Goal: Navigation & Orientation: Find specific page/section

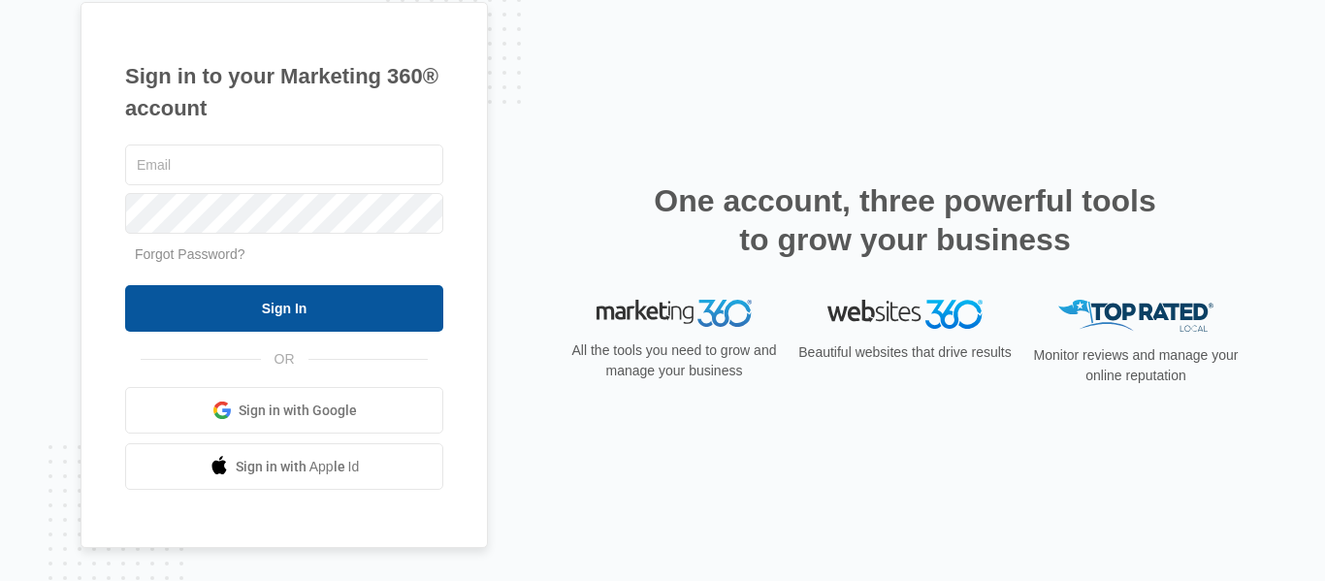
type input "[EMAIL_ADDRESS][DOMAIN_NAME]"
click at [269, 295] on input "Sign In" at bounding box center [284, 308] width 318 height 47
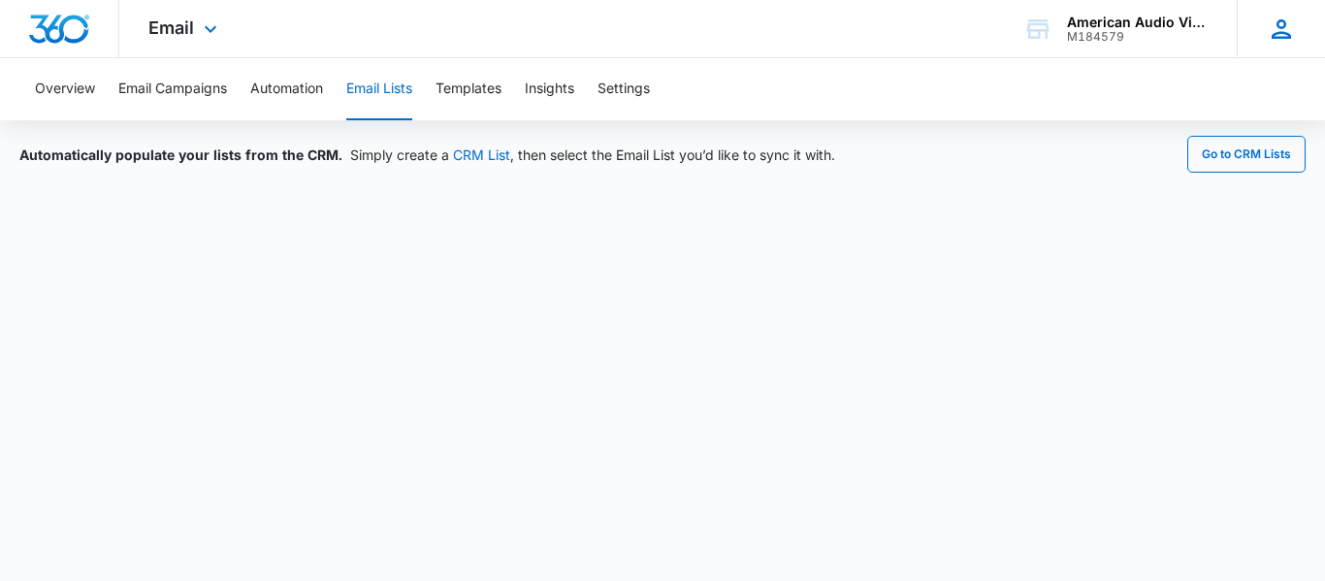
click at [1281, 40] on icon at bounding box center [1281, 29] width 29 height 29
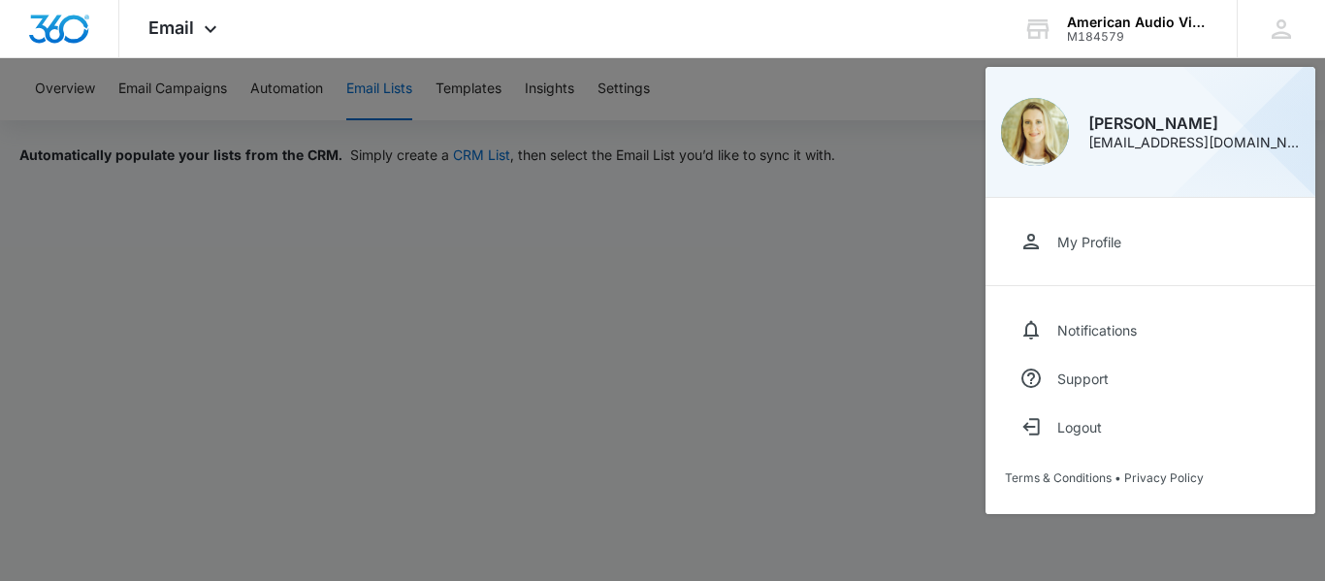
click at [888, 256] on div at bounding box center [662, 290] width 1325 height 581
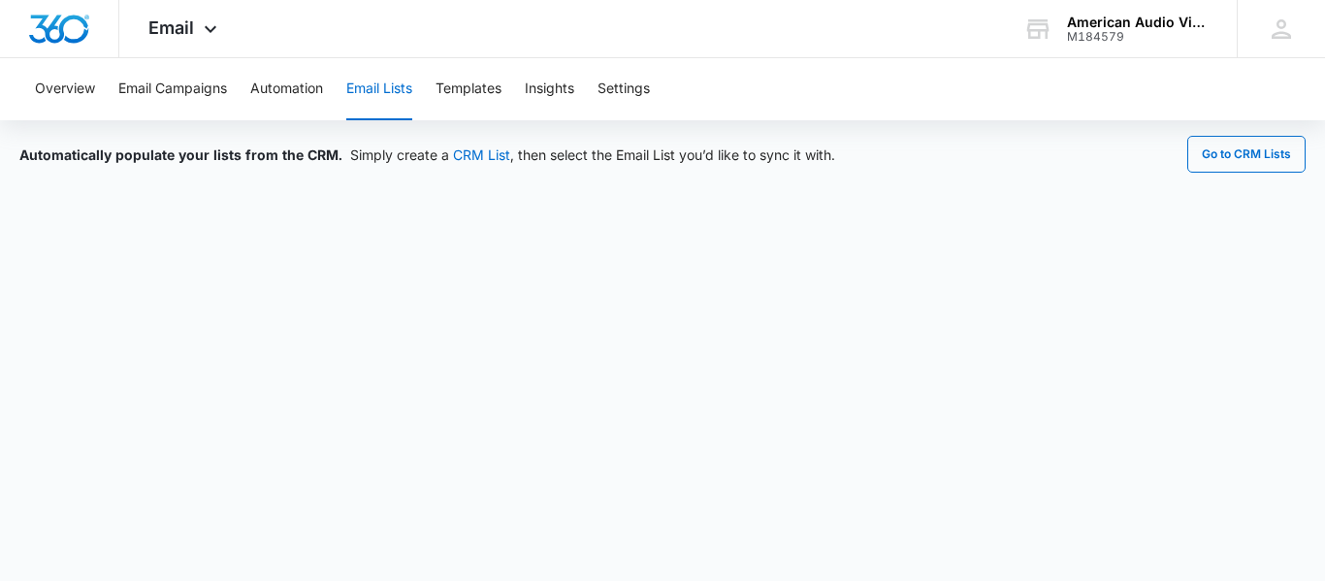
click at [404, 93] on button "Email Lists" at bounding box center [379, 89] width 66 height 62
click at [1277, 142] on button "Go to CRM Lists" at bounding box center [1246, 154] width 118 height 37
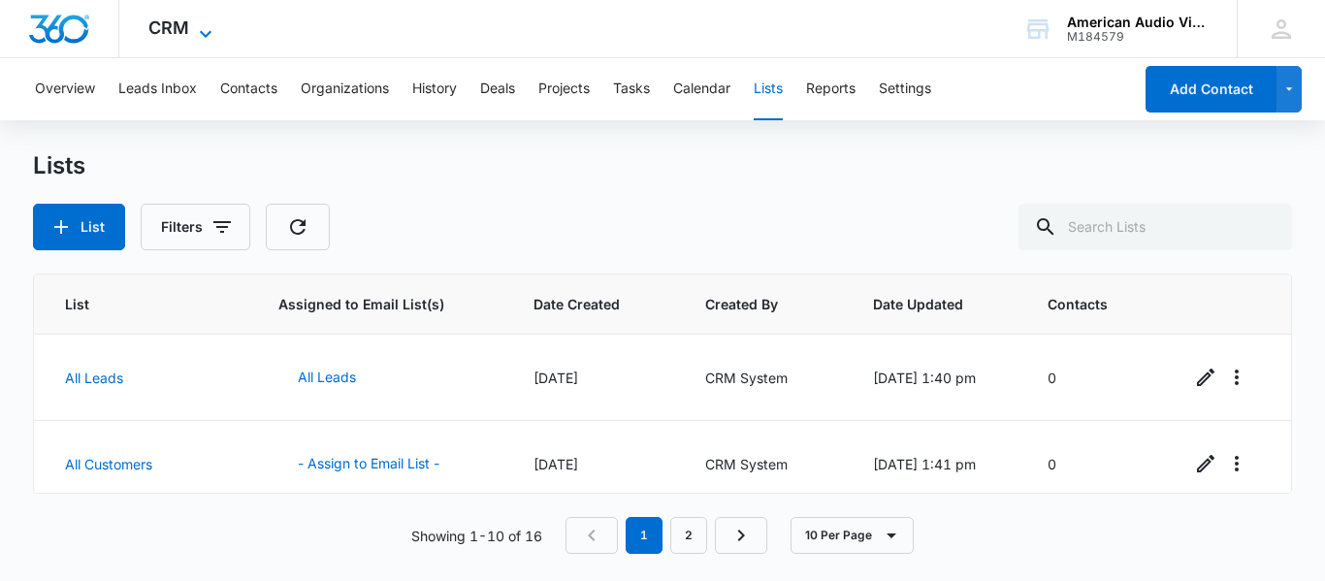
click at [210, 34] on icon at bounding box center [205, 33] width 23 height 23
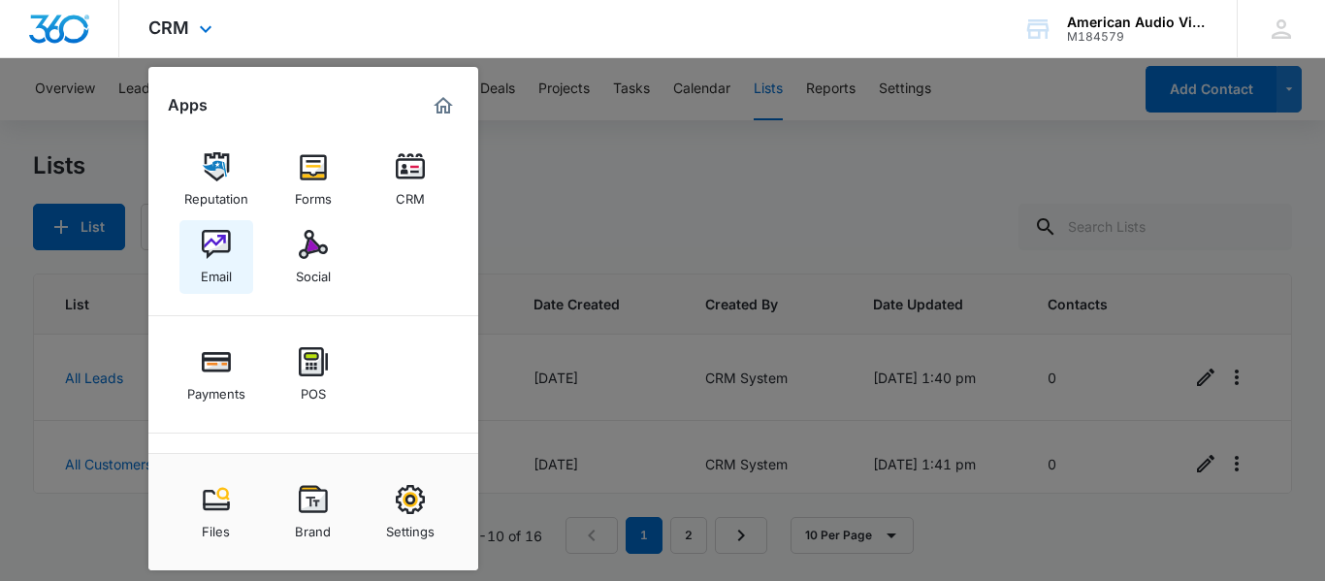
click at [220, 247] on img at bounding box center [216, 244] width 29 height 29
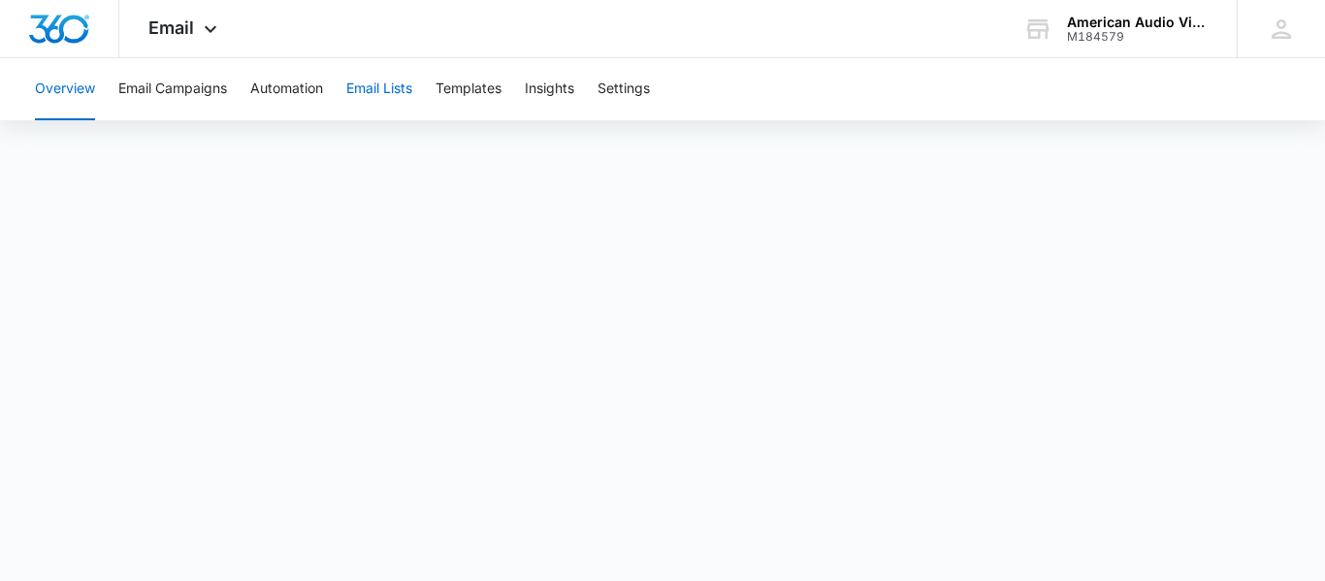
click at [388, 82] on button "Email Lists" at bounding box center [379, 89] width 66 height 62
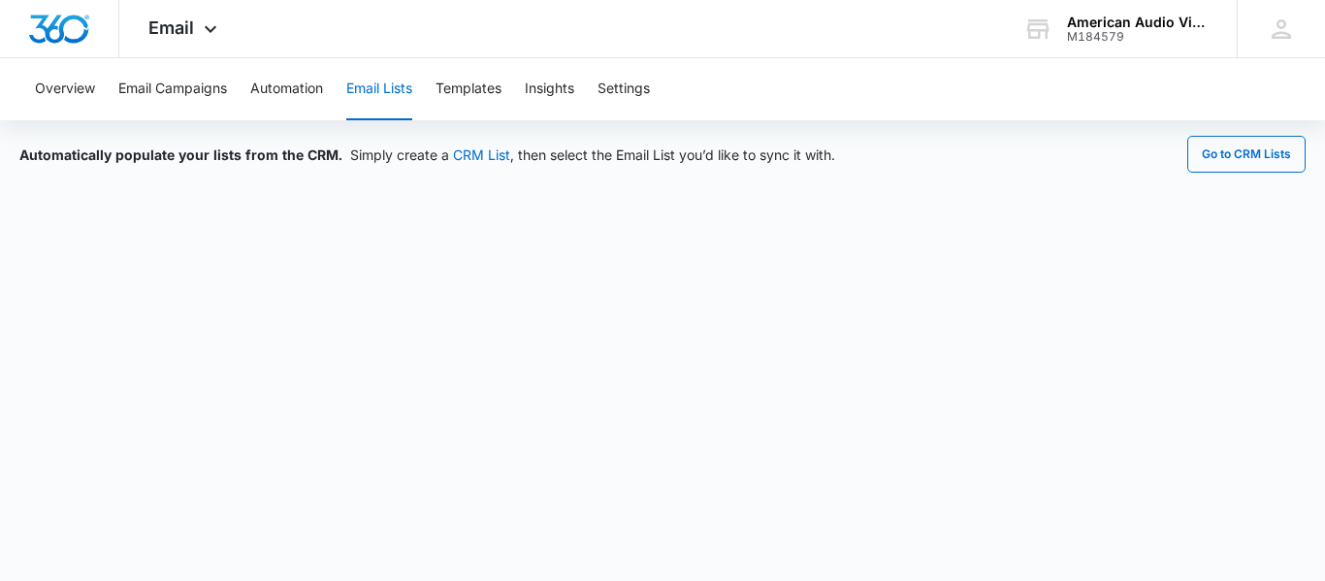
click at [403, 89] on button "Email Lists" at bounding box center [379, 89] width 66 height 62
click at [176, 88] on button "Email Campaigns" at bounding box center [172, 89] width 109 height 62
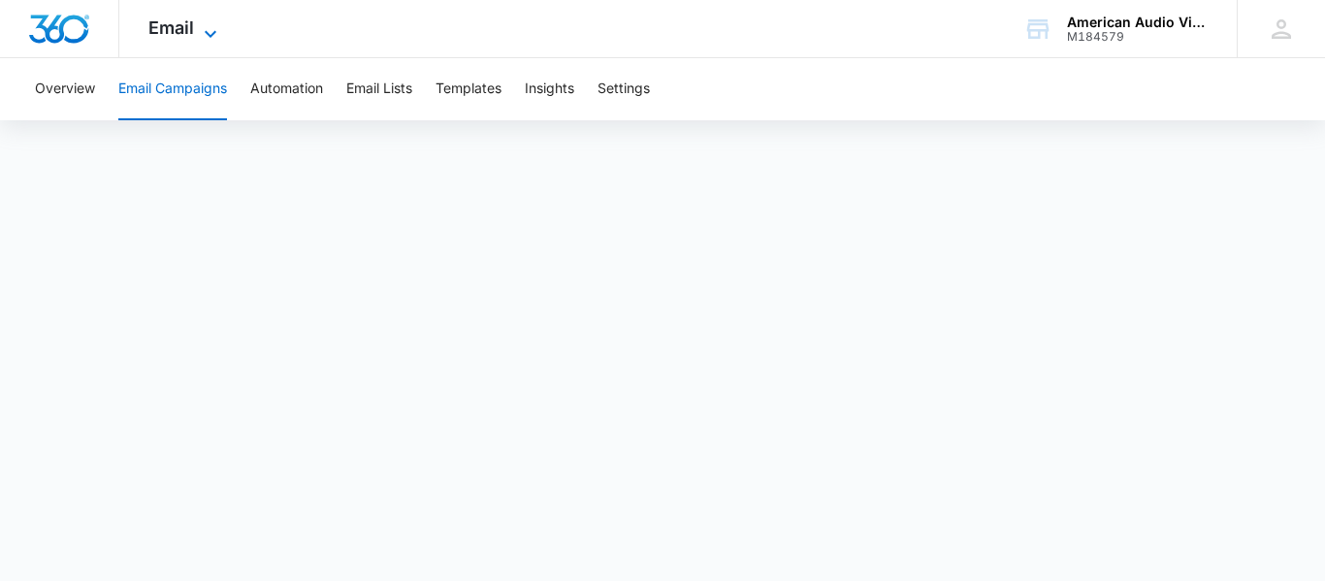
click at [210, 24] on icon at bounding box center [210, 33] width 23 height 23
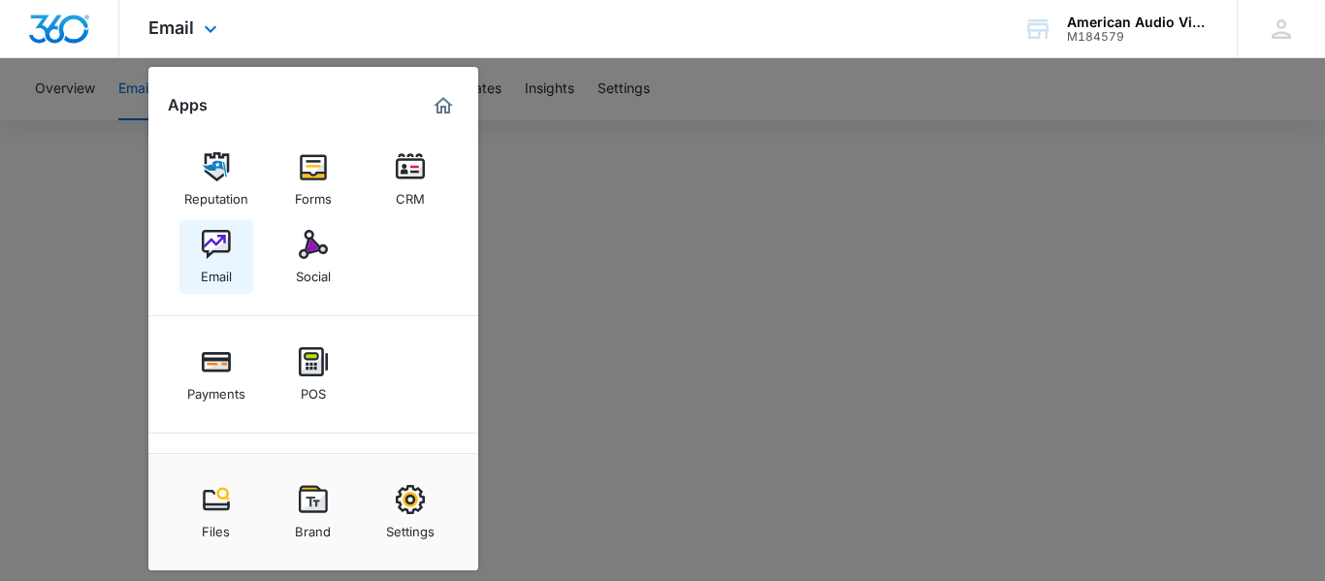
click at [216, 235] on img at bounding box center [216, 244] width 29 height 29
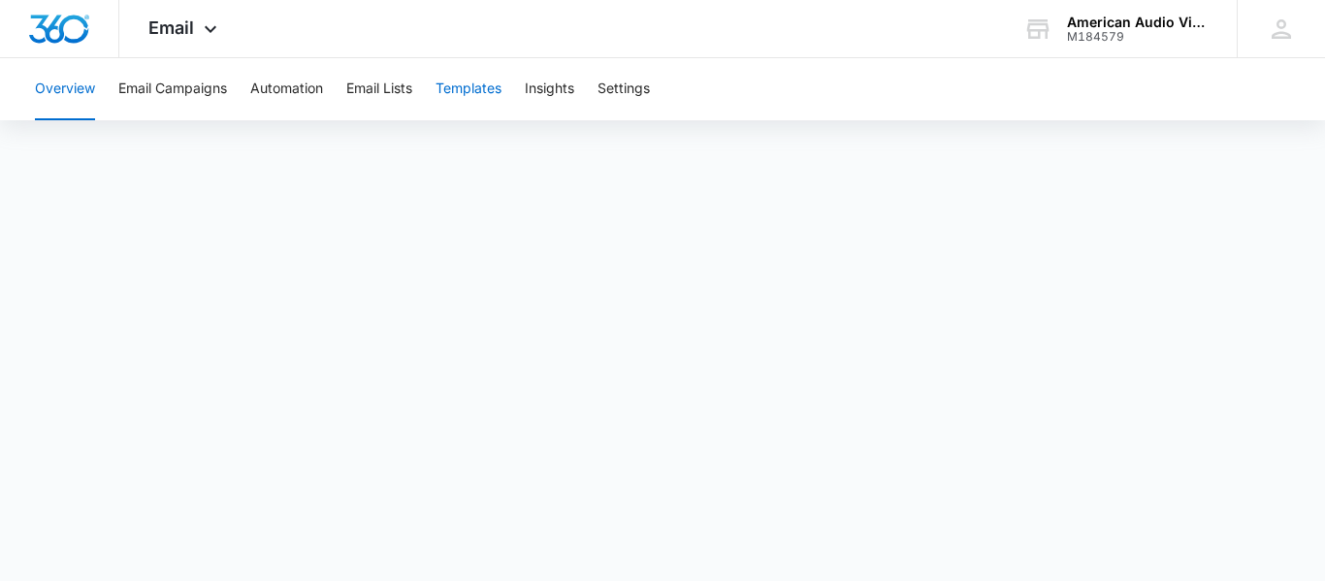
click at [482, 97] on button "Templates" at bounding box center [469, 89] width 66 height 62
click at [483, 93] on button "Templates" at bounding box center [469, 89] width 66 height 62
click at [203, 78] on button "Email Campaigns" at bounding box center [172, 89] width 109 height 62
click at [484, 85] on button "Templates" at bounding box center [469, 89] width 66 height 62
